Goal: Use online tool/utility: Utilize a website feature to perform a specific function

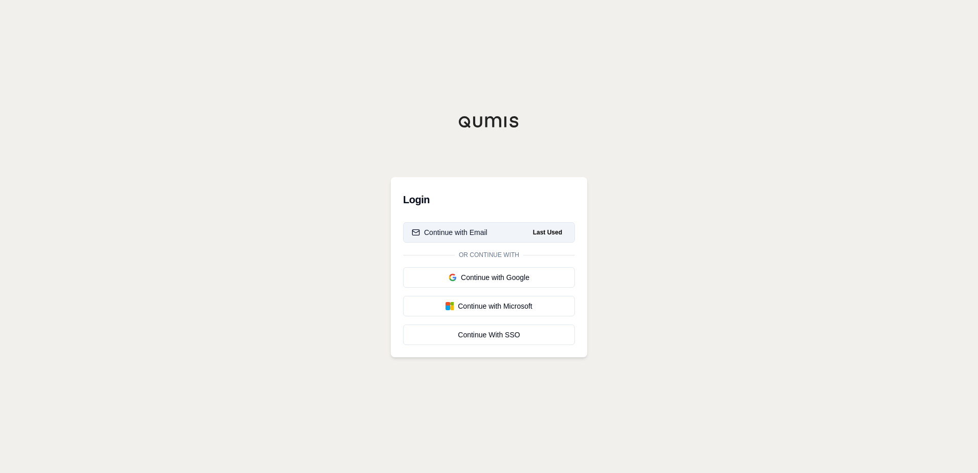
click at [519, 227] on button "Continue with Email Last Used" at bounding box center [489, 232] width 172 height 20
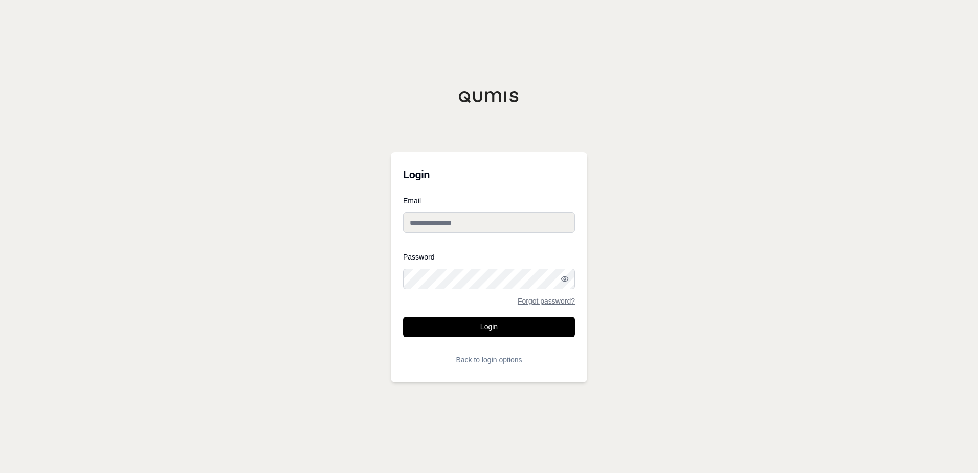
click at [519, 227] on input "Email" at bounding box center [489, 222] width 172 height 20
type input "**********"
click at [403, 317] on button "Login" at bounding box center [489, 327] width 172 height 20
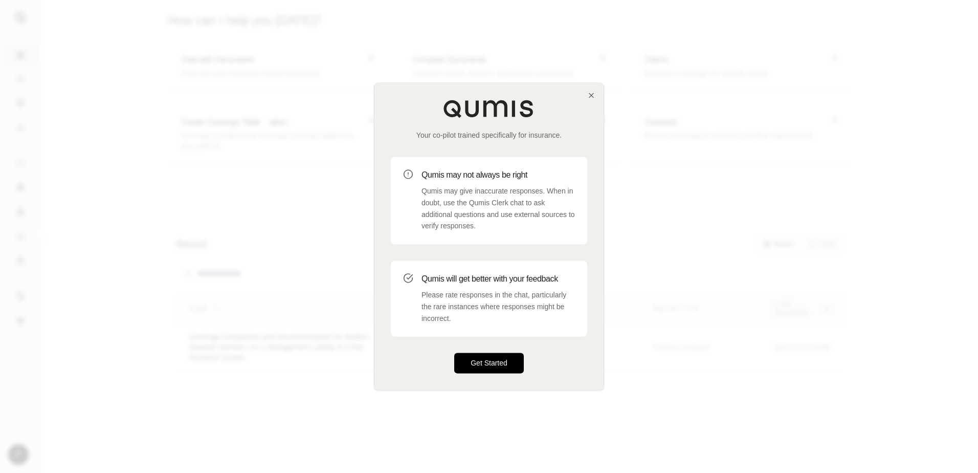
click at [492, 355] on button "Get Started" at bounding box center [489, 363] width 70 height 20
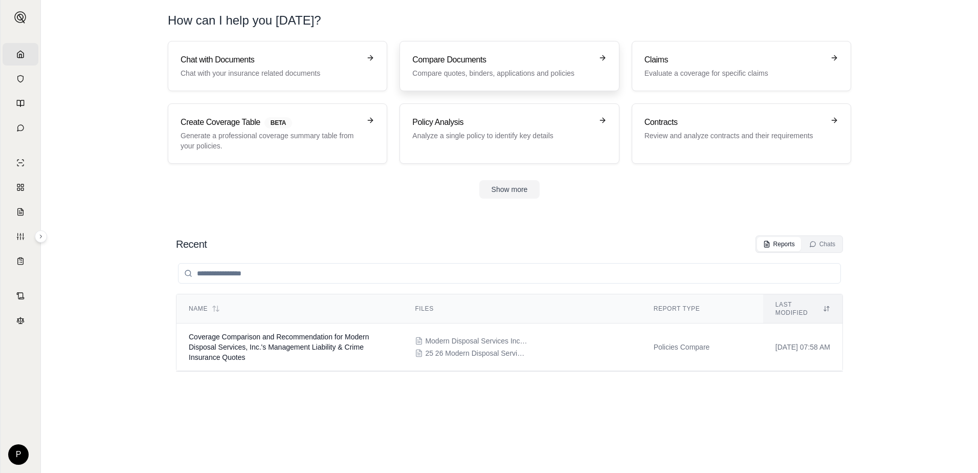
click at [503, 62] on h3 "Compare Documents" at bounding box center [501, 60] width 179 height 12
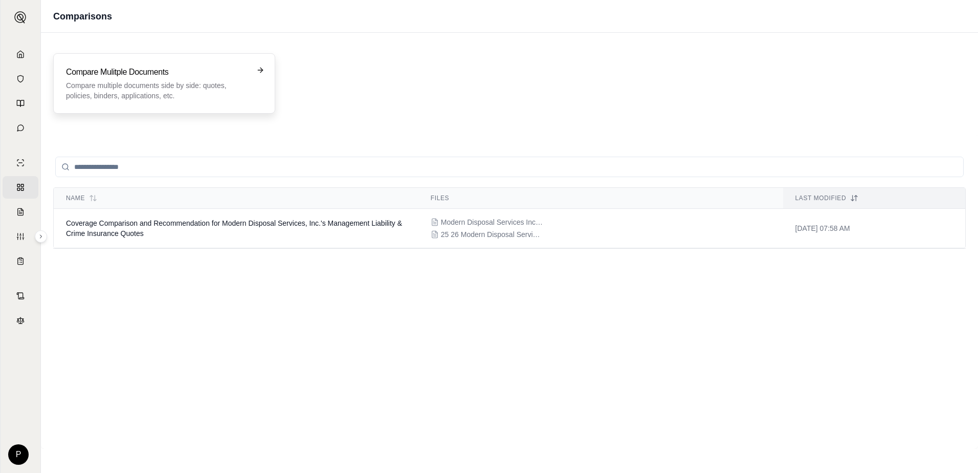
click at [241, 70] on h3 "Compare Mulitple Documents" at bounding box center [157, 72] width 182 height 12
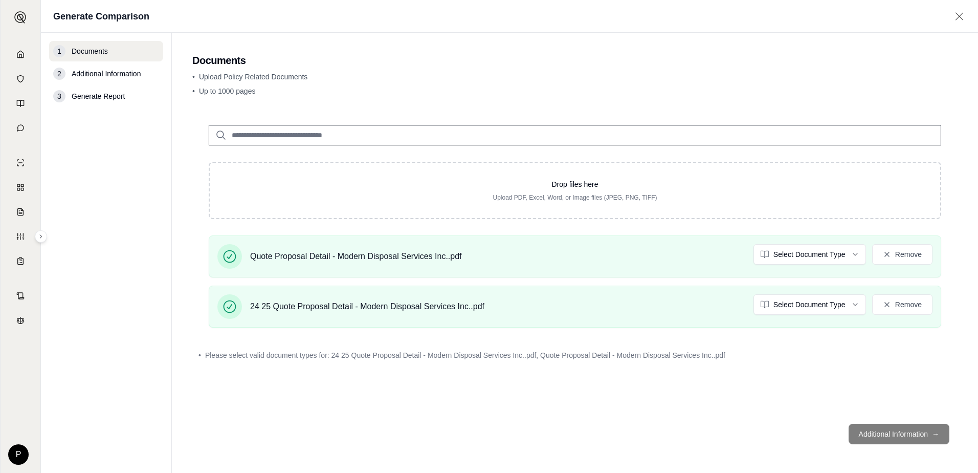
click at [890, 433] on footer "Additional Information →" at bounding box center [574, 433] width 765 height 37
click at [934, 431] on footer "Additional Information →" at bounding box center [574, 433] width 765 height 37
click at [751, 395] on div "Drop files here Upload PDF, Excel, Word, or Image files (JPEG, PNG, TIFF) Quote…" at bounding box center [574, 261] width 765 height 307
click at [595, 258] on div "Quote Proposal Detail - Modern Disposal Services Inc..pdf Select Document Type …" at bounding box center [574, 256] width 715 height 25
click at [810, 262] on html "Home Vault Prompts Chats Single Policy Comparisons Claims Custom Report Coverag…" at bounding box center [489, 236] width 978 height 473
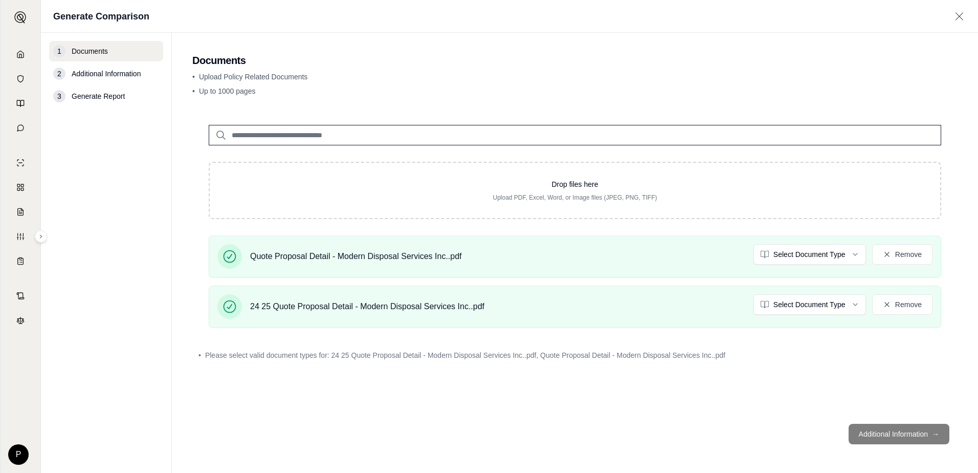
click at [812, 303] on html "Home Vault Prompts Chats Single Policy Comparisons Claims Custom Report Coverag…" at bounding box center [489, 236] width 978 height 473
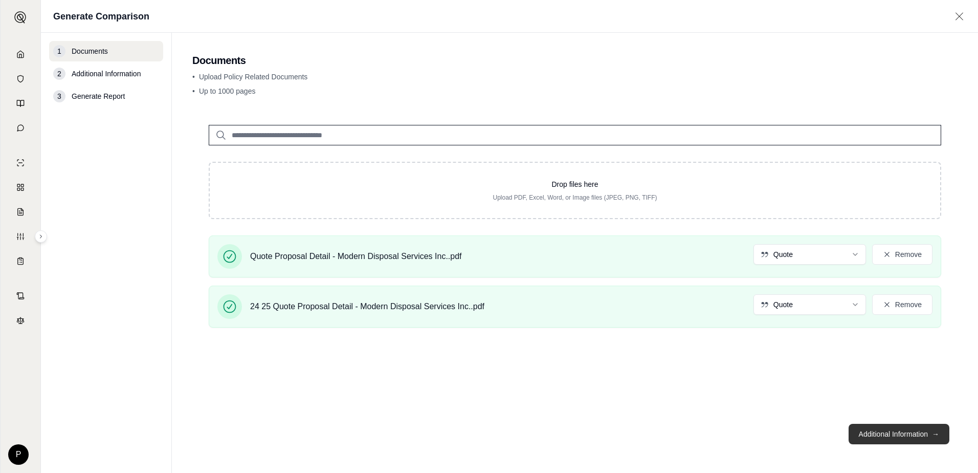
click at [878, 434] on button "Additional Information →" at bounding box center [898, 433] width 101 height 20
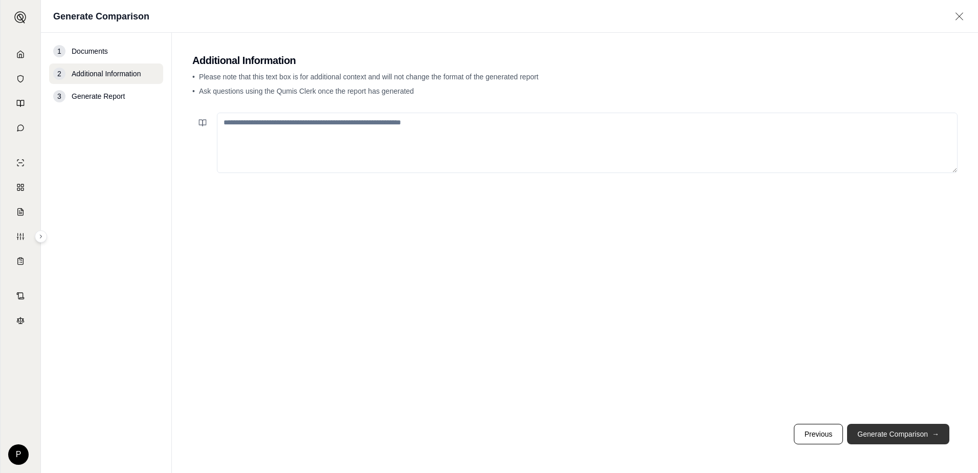
click at [922, 435] on button "Generate Comparison →" at bounding box center [898, 433] width 102 height 20
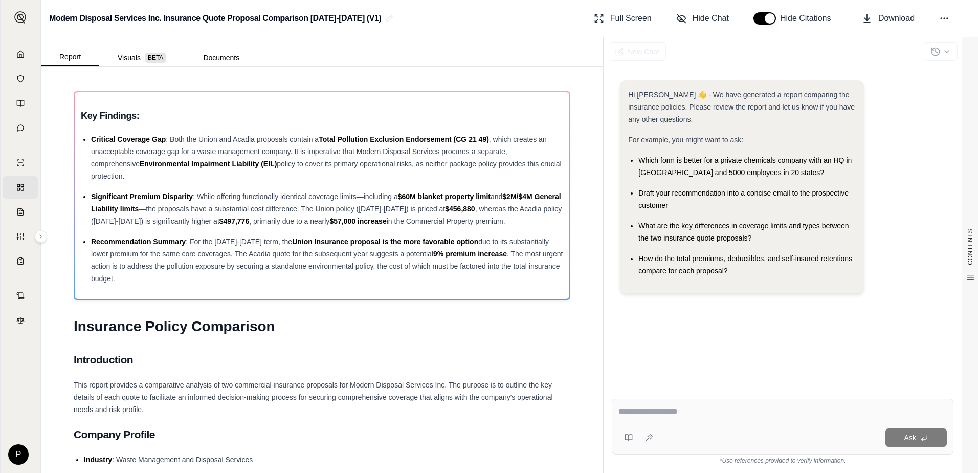
click at [676, 419] on div at bounding box center [782, 413] width 328 height 16
drag, startPoint x: 653, startPoint y: 410, endPoint x: 641, endPoint y: 409, distance: 11.4
click at [651, 410] on textarea at bounding box center [782, 411] width 328 height 12
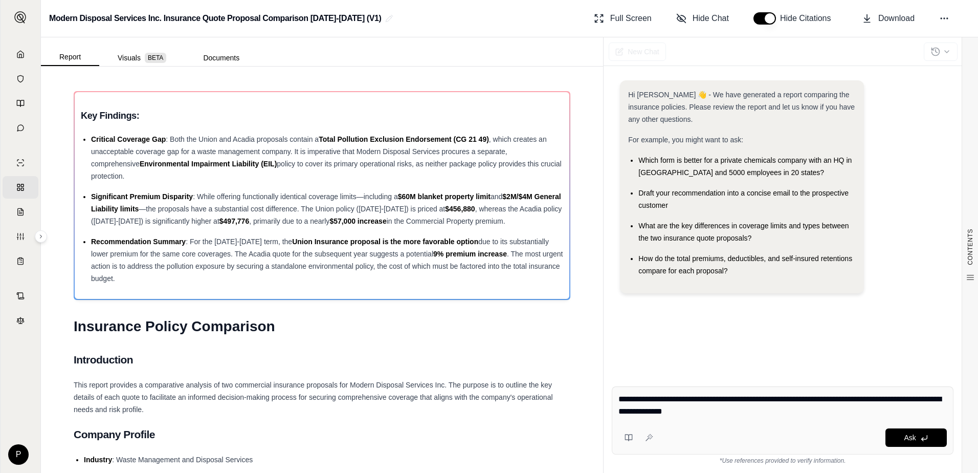
type textarea "**********"
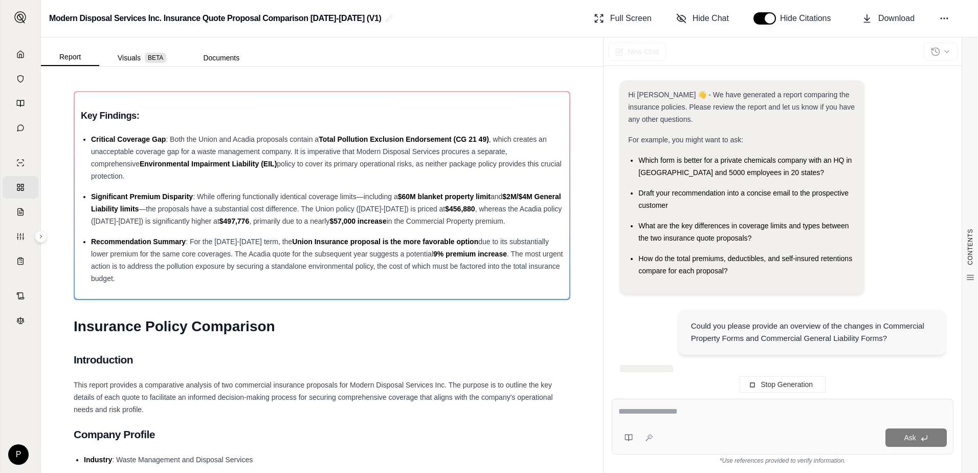
scroll to position [50, 0]
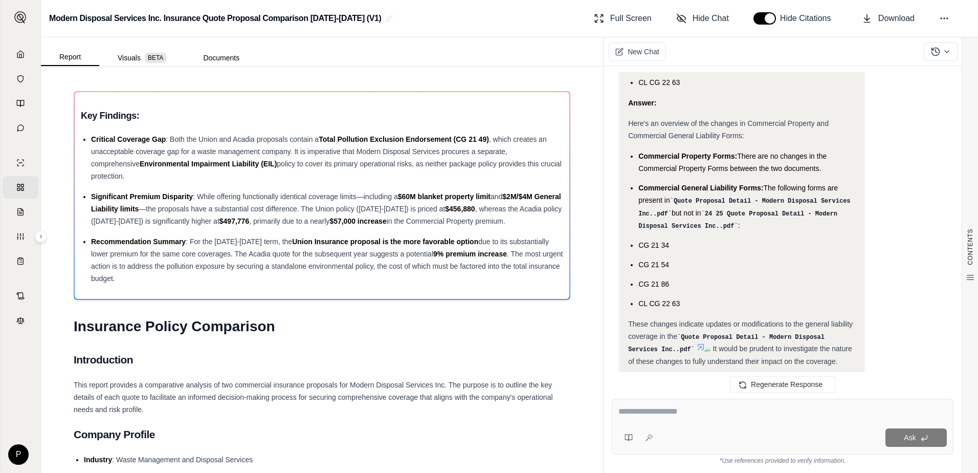
scroll to position [2794, 0]
